Goal: Navigation & Orientation: Find specific page/section

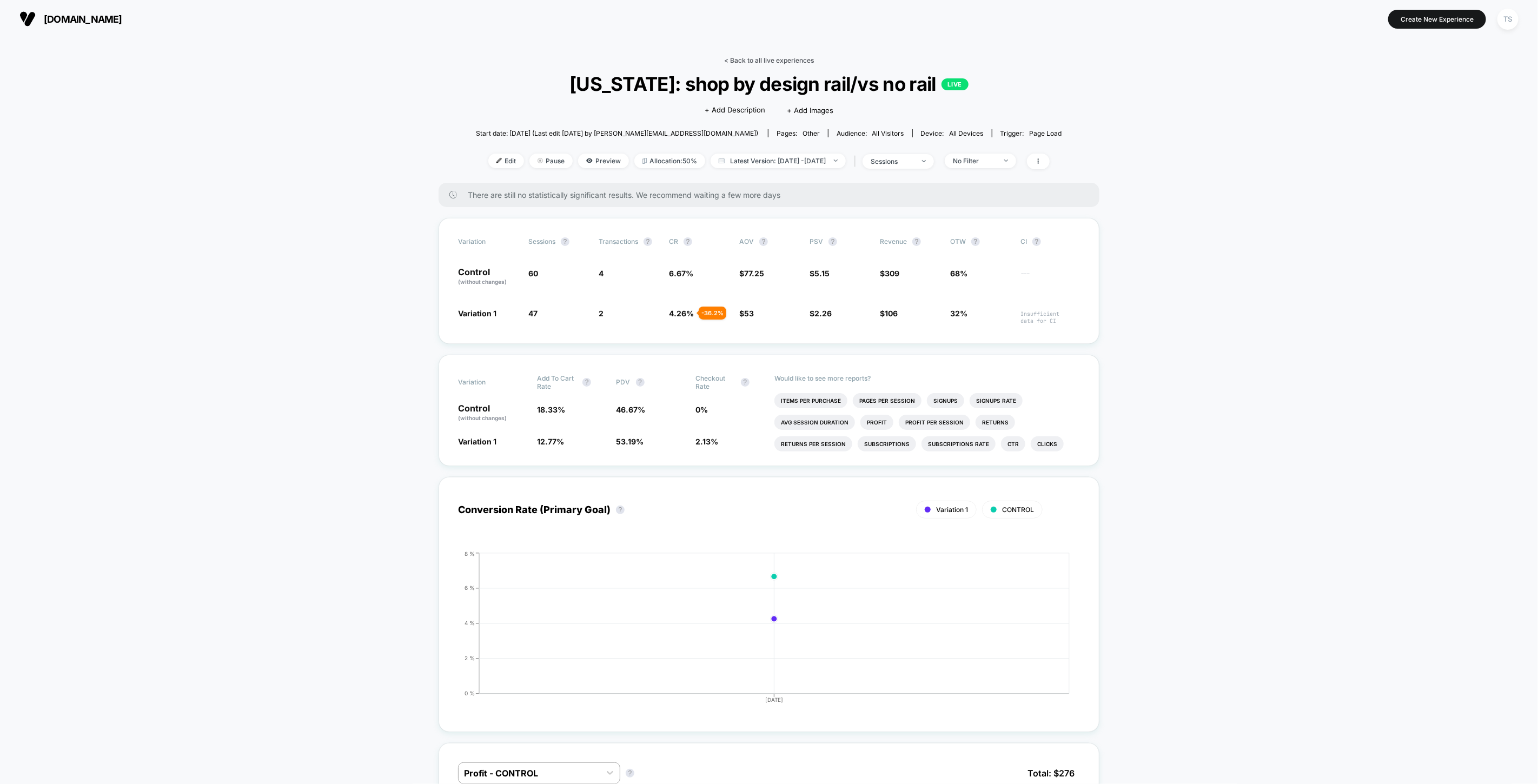
click at [797, 59] on link "< Back to all live experiences" at bounding box center [769, 60] width 90 height 8
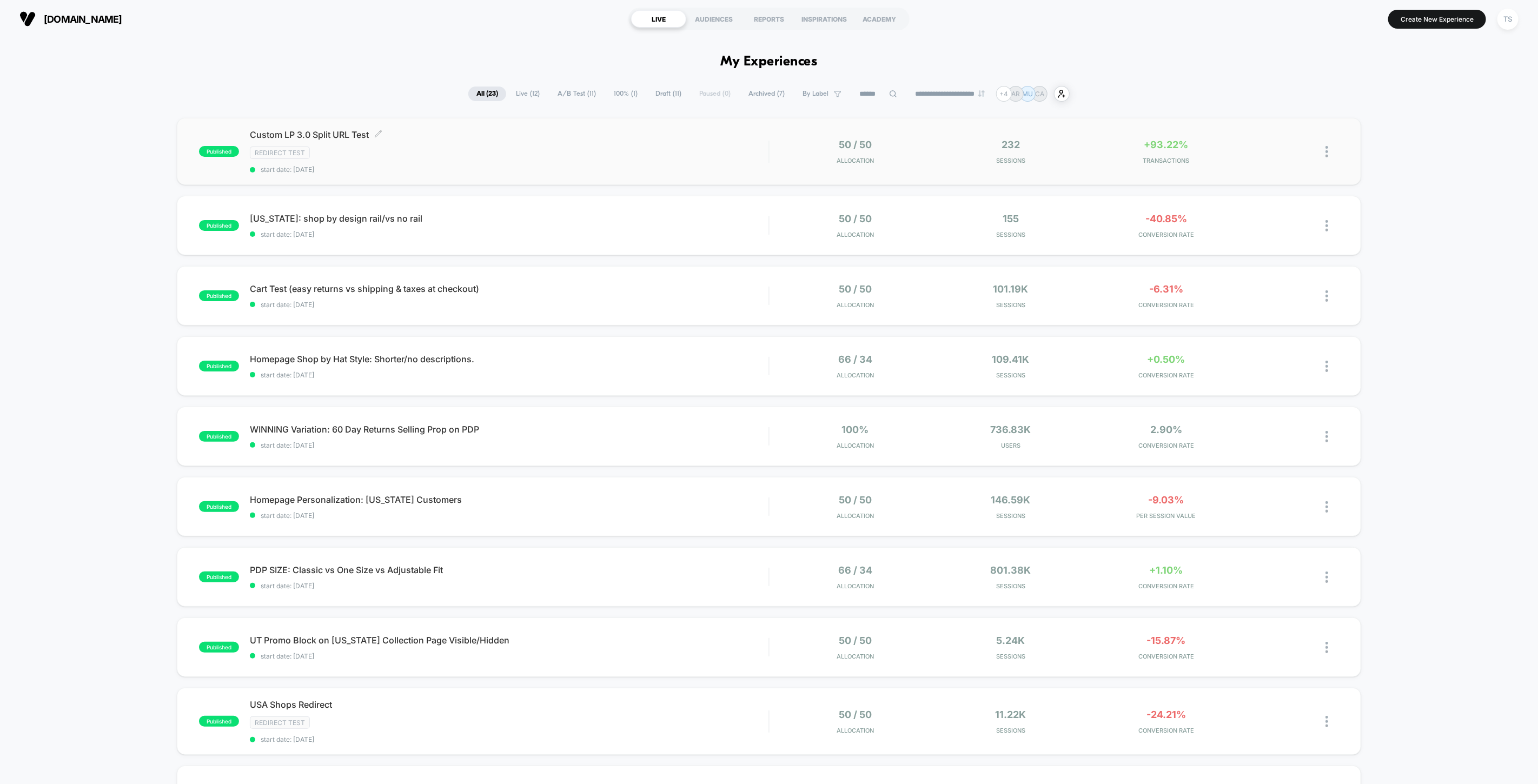
click at [290, 134] on span "Custom LP 3.0 Split URL Test Click to edit experience details" at bounding box center [509, 135] width 518 height 11
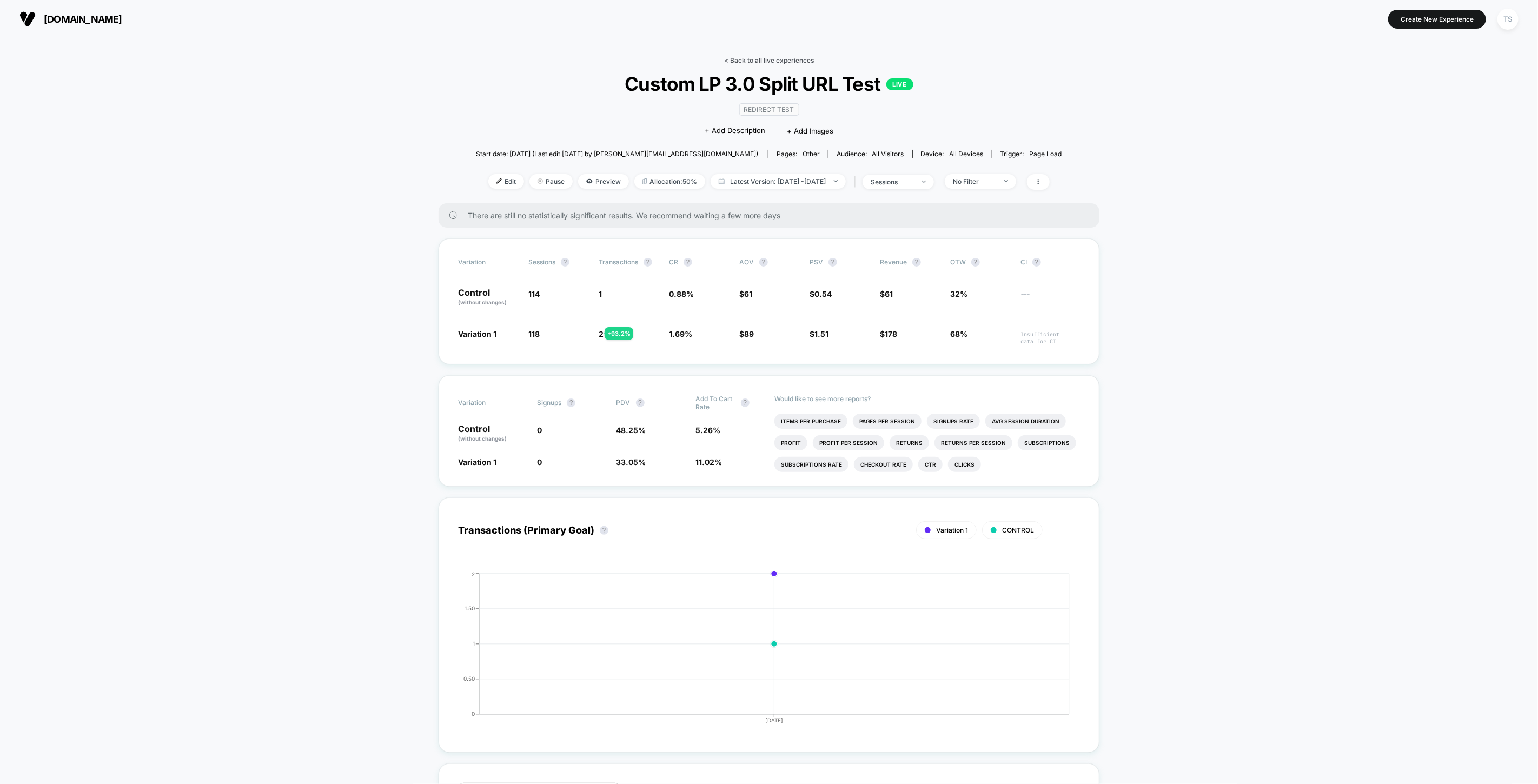
click at [769, 58] on link "< Back to all live experiences" at bounding box center [769, 60] width 90 height 8
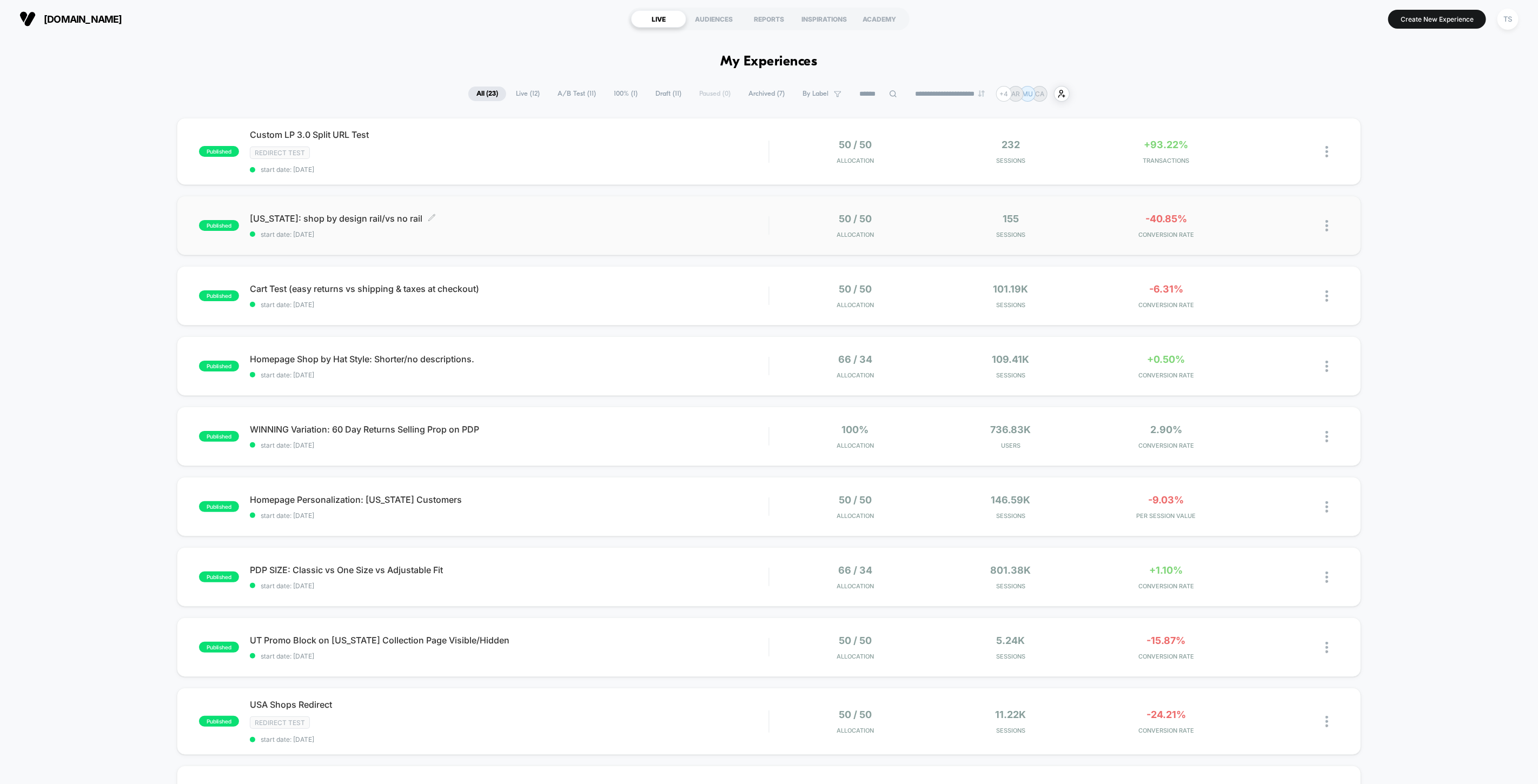
click at [352, 217] on span "[US_STATE]: shop by design rail/vs no rail Click to edit experience details" at bounding box center [509, 218] width 518 height 11
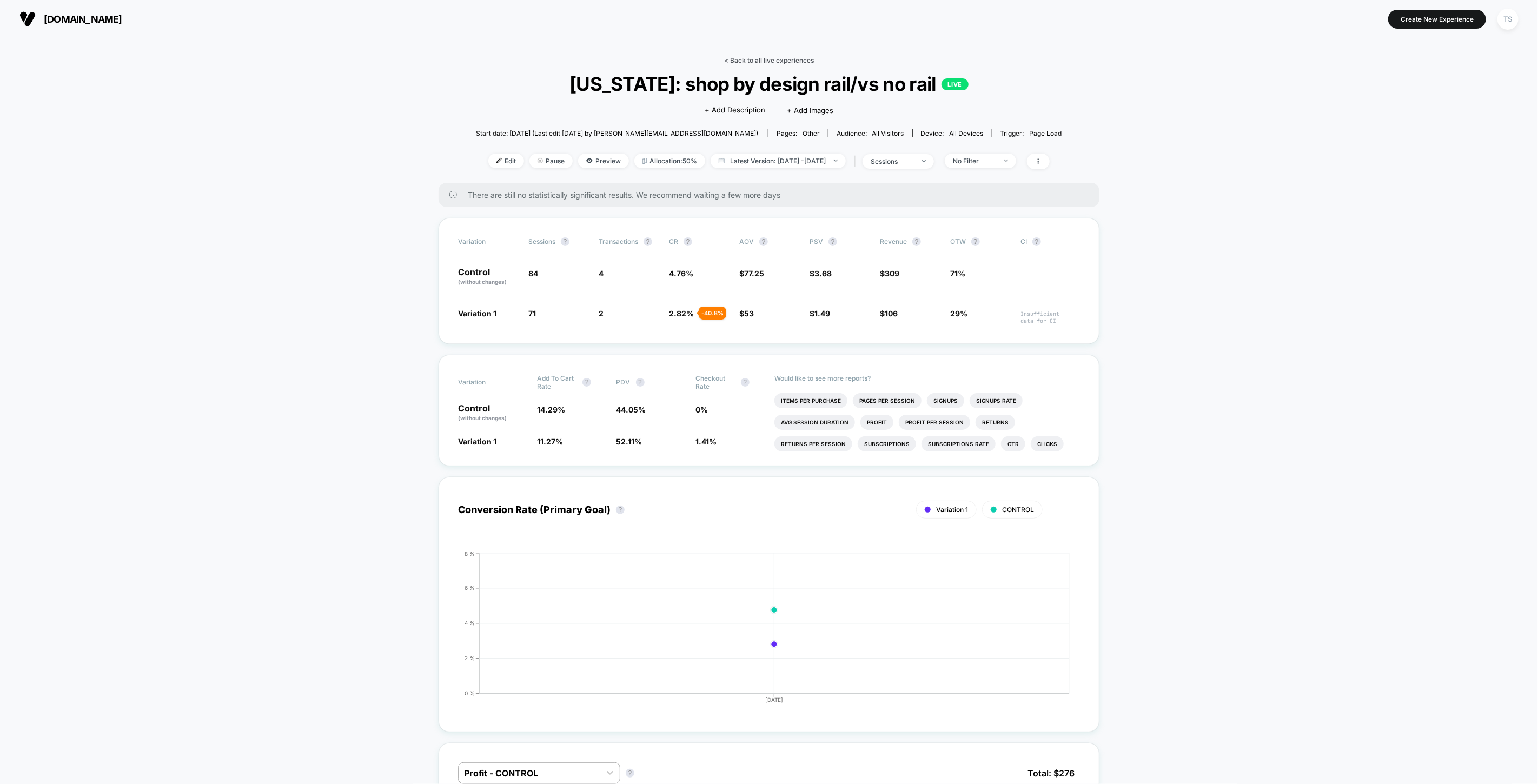
click at [782, 61] on link "< Back to all live experiences" at bounding box center [769, 60] width 90 height 8
